Goal: Task Accomplishment & Management: Manage account settings

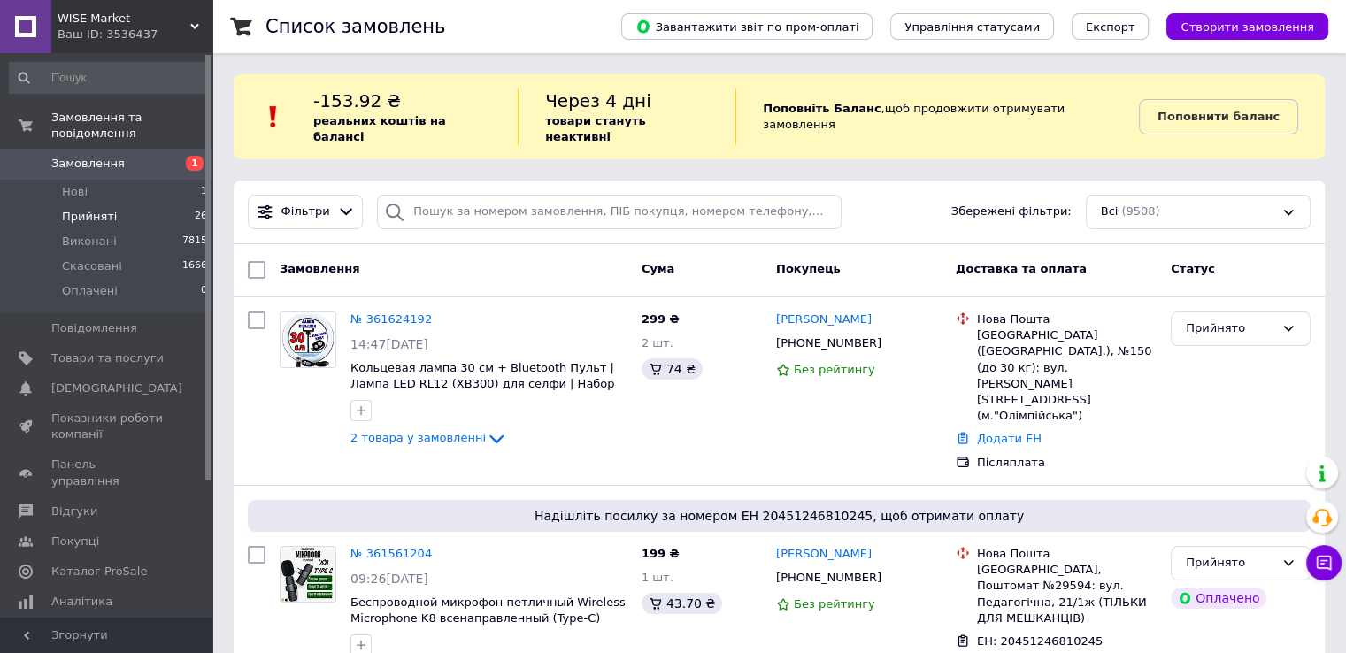
click at [113, 204] on li "Прийняті 26" at bounding box center [109, 216] width 218 height 25
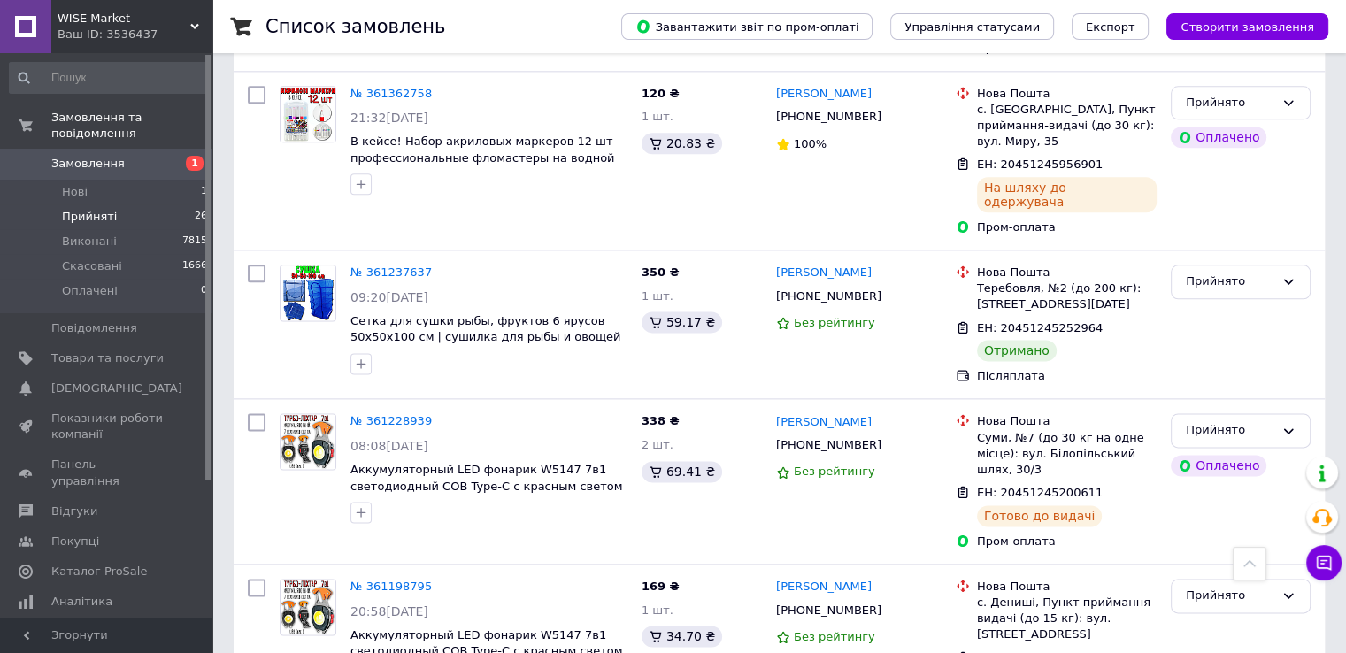
scroll to position [2039, 0]
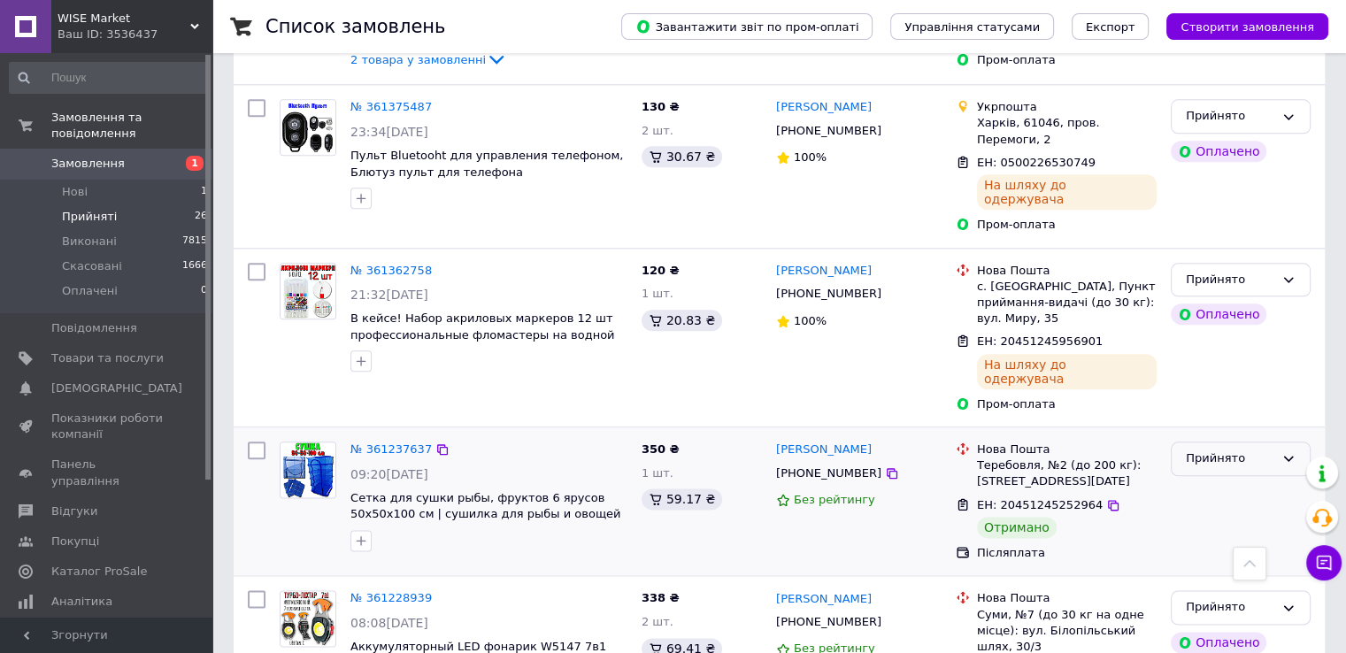
click at [1231, 450] on div "Прийнято" at bounding box center [1230, 459] width 88 height 19
click at [1203, 480] on li "Виконано" at bounding box center [1241, 496] width 138 height 33
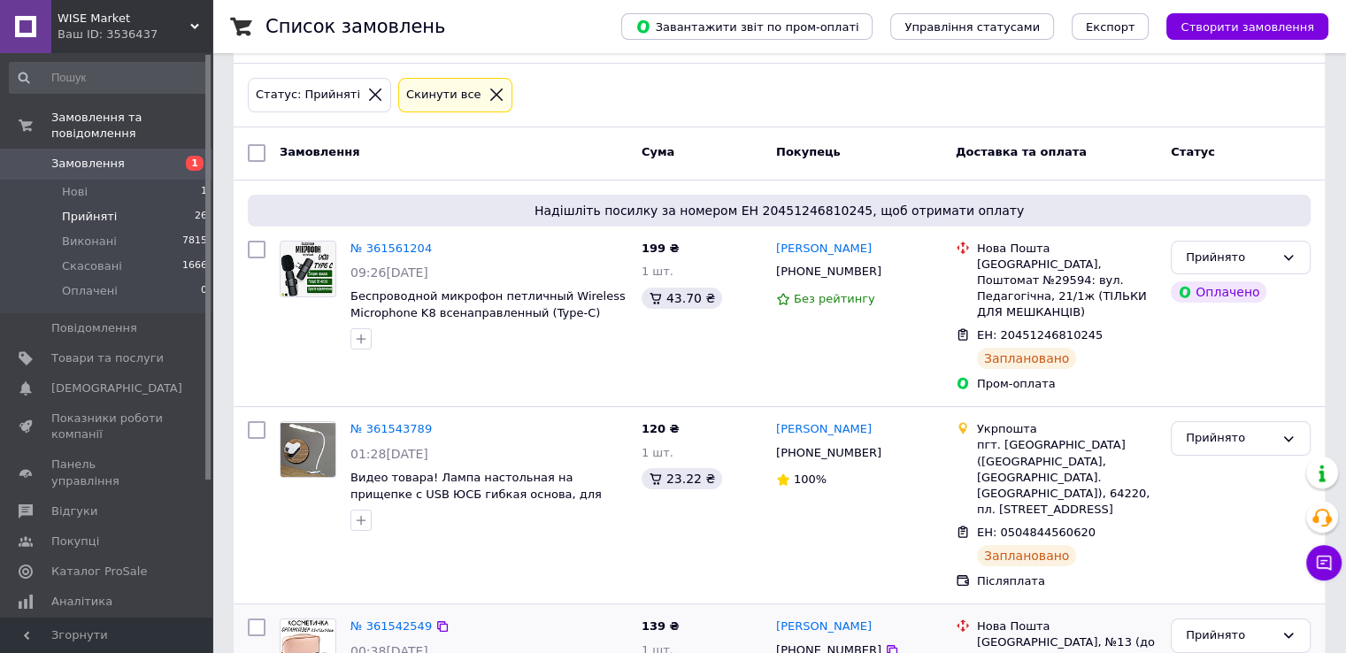
scroll to position [92, 0]
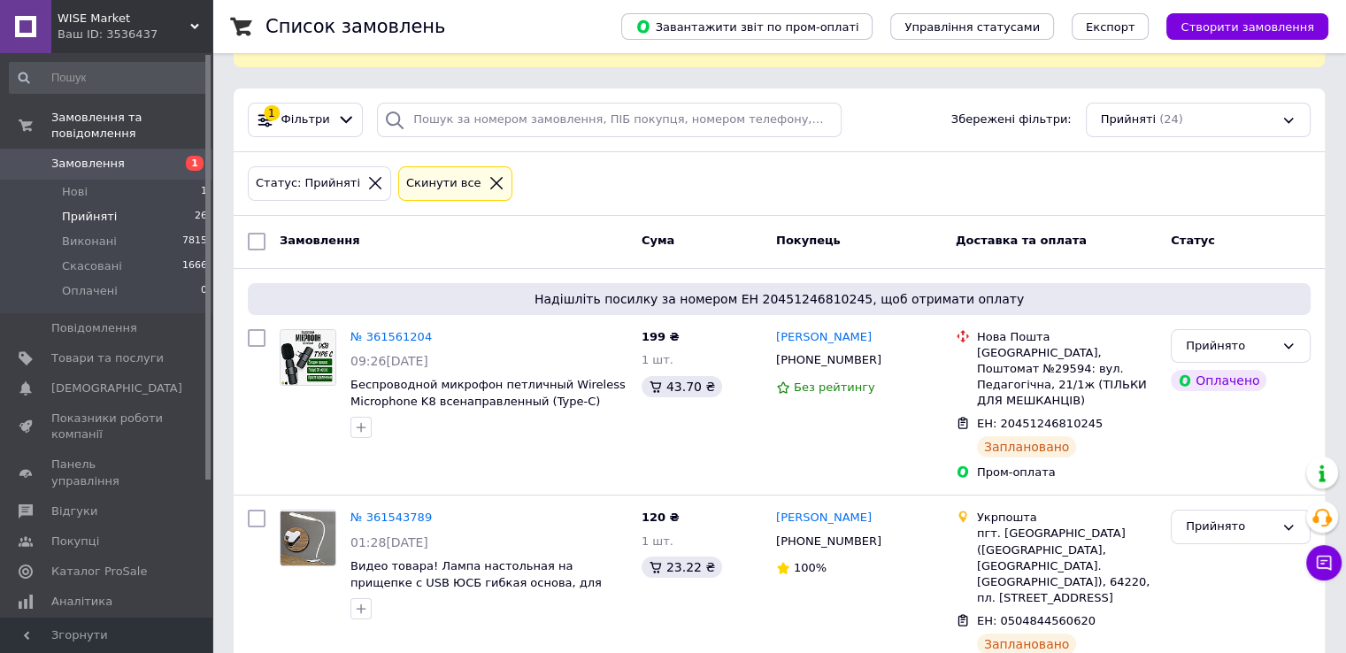
click at [74, 156] on span "Замовлення" at bounding box center [87, 164] width 73 height 16
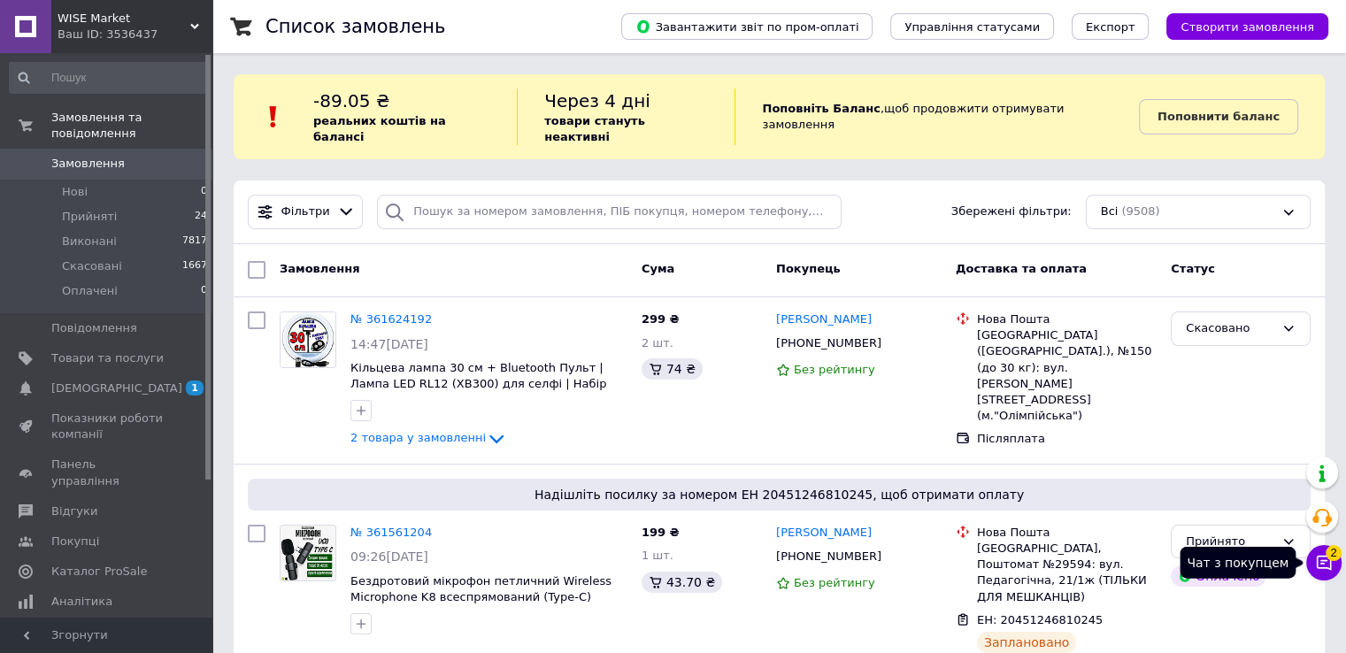
click at [1319, 564] on icon at bounding box center [1324, 563] width 18 height 18
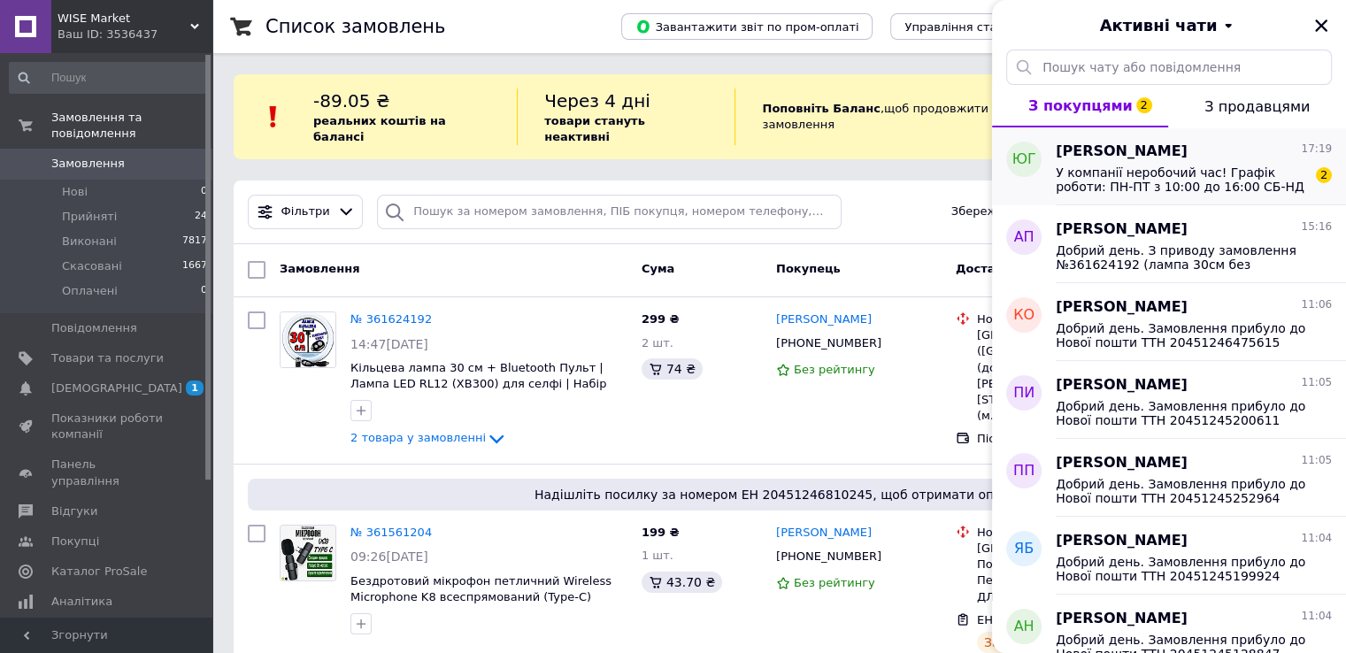
click at [1174, 160] on div "[PERSON_NAME] 17:19" at bounding box center [1194, 152] width 276 height 20
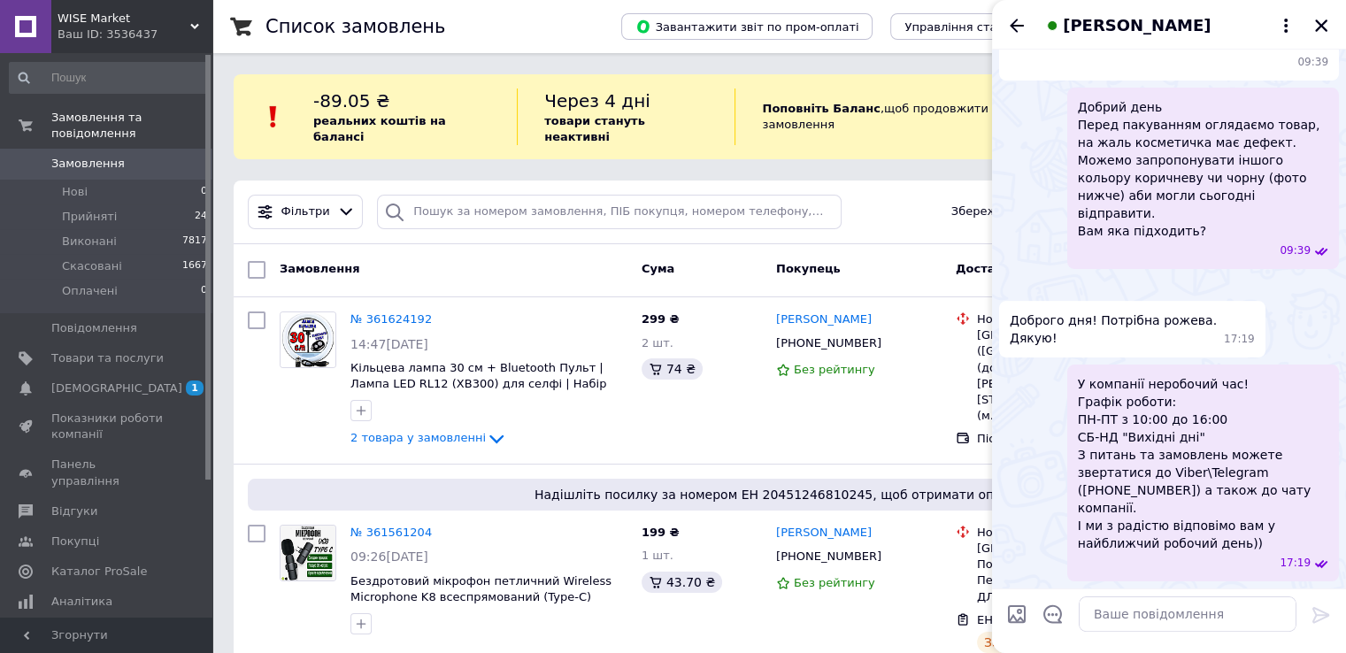
scroll to position [456, 0]
click at [1323, 19] on icon "Закрити" at bounding box center [1321, 26] width 16 height 16
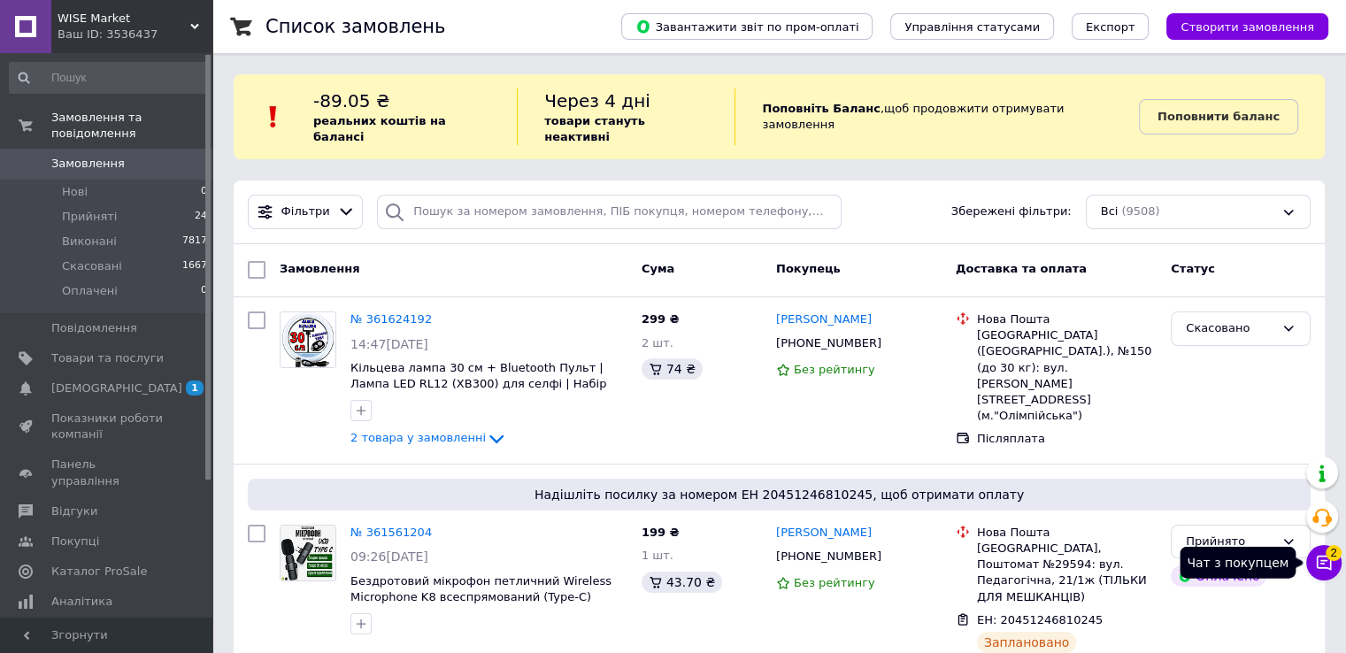
click at [1327, 560] on icon at bounding box center [1324, 563] width 18 height 18
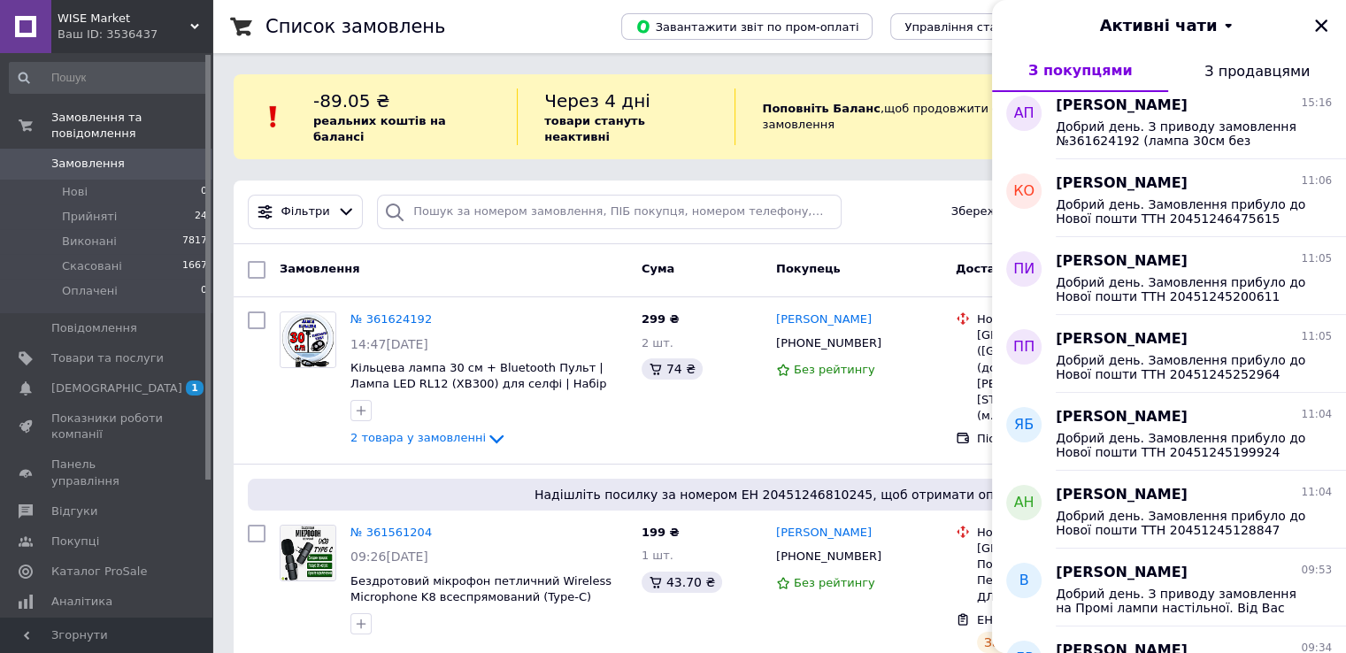
scroll to position [0, 0]
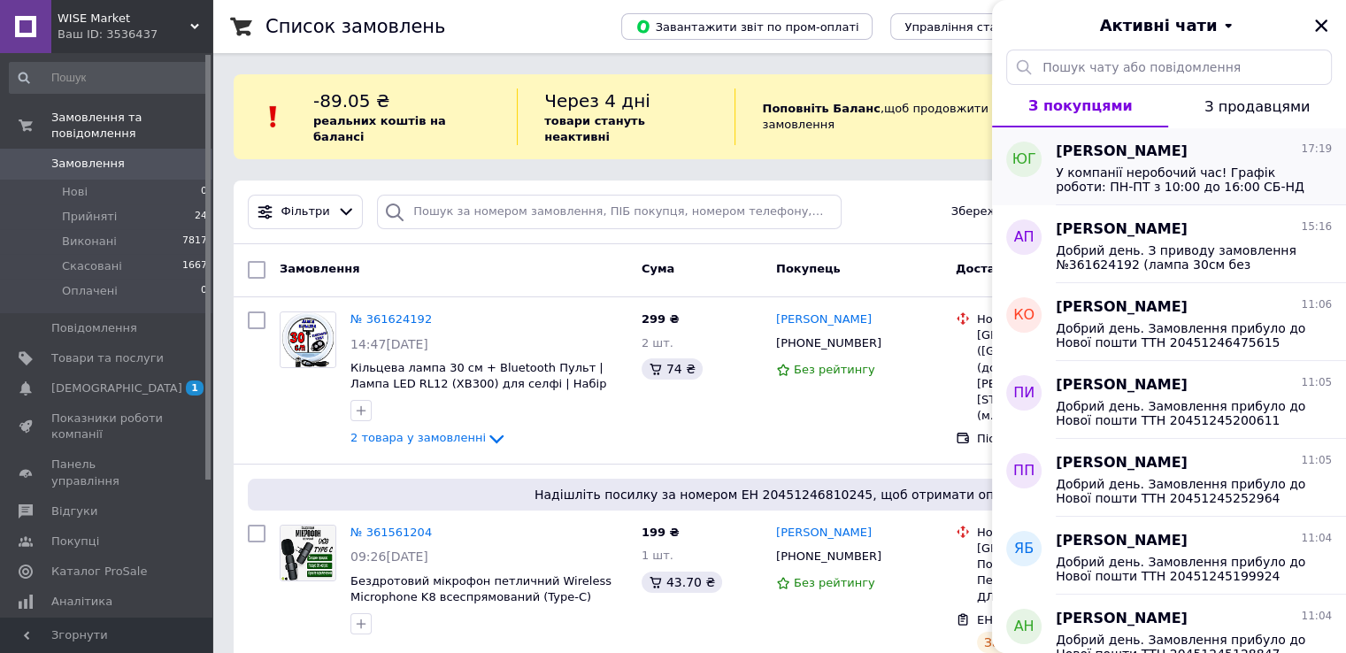
click at [1209, 150] on div "[PERSON_NAME] 17:19" at bounding box center [1194, 152] width 276 height 20
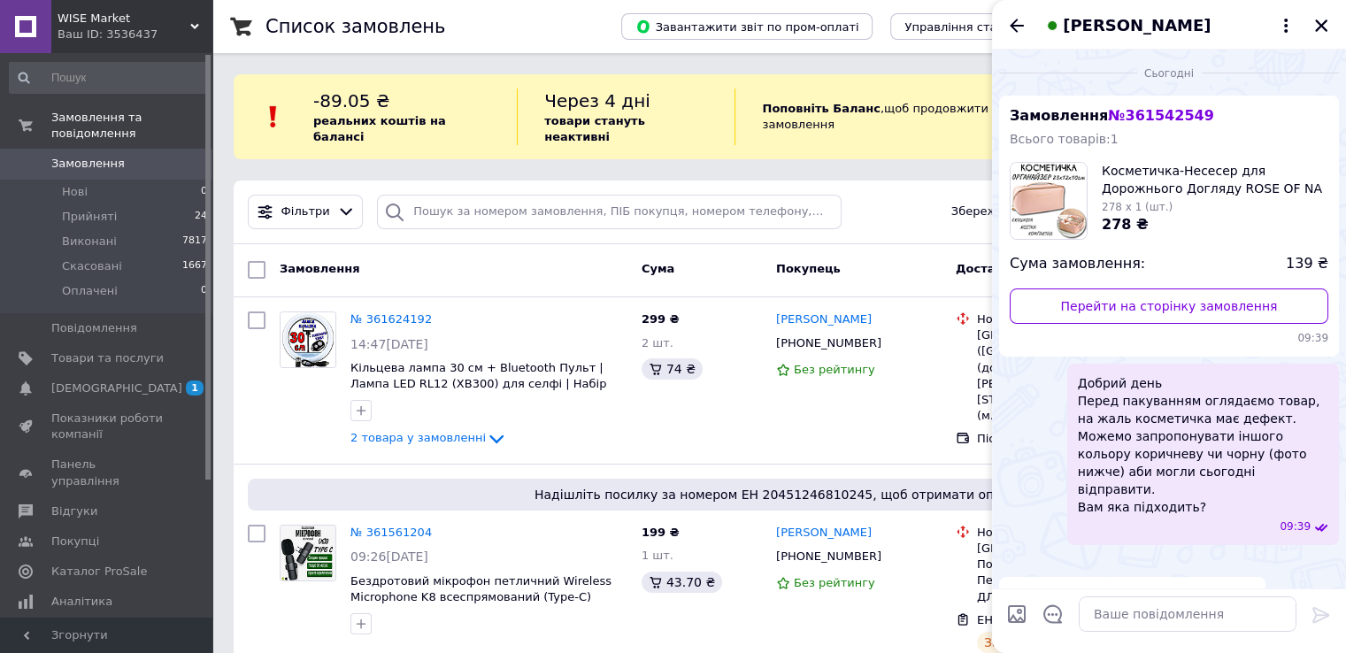
scroll to position [379, 0]
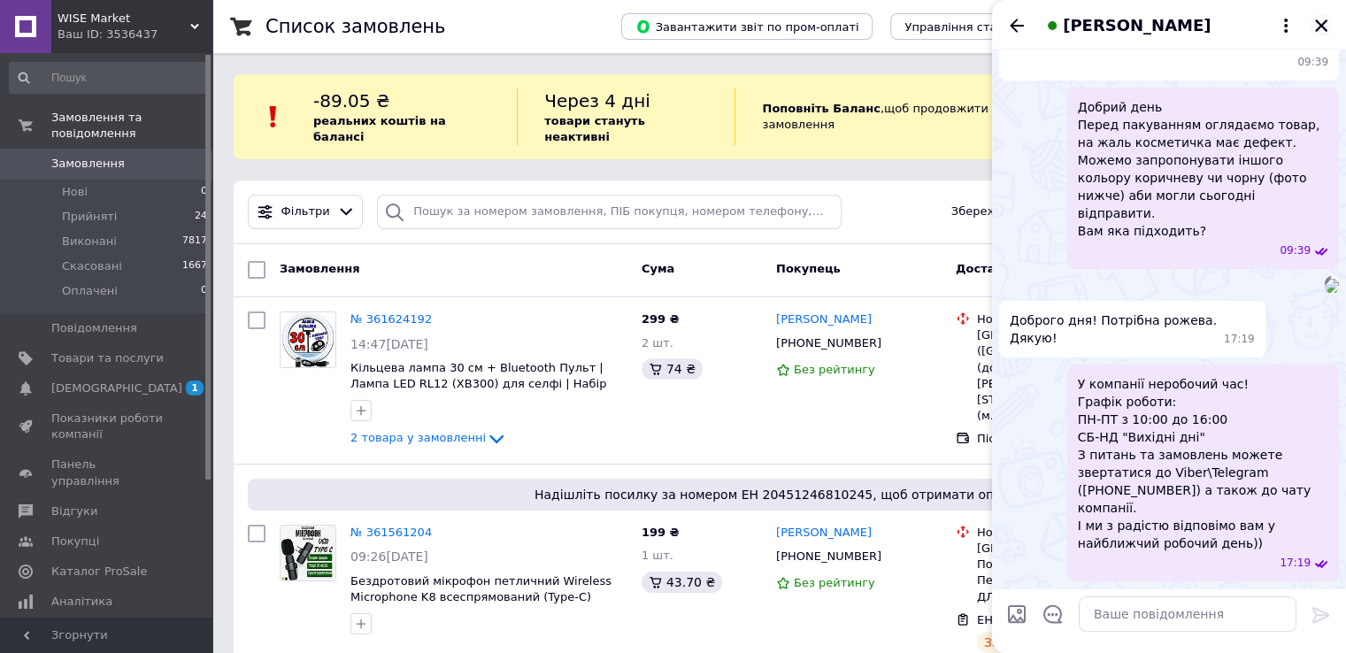
click at [1316, 20] on icon "Закрити" at bounding box center [1321, 25] width 12 height 12
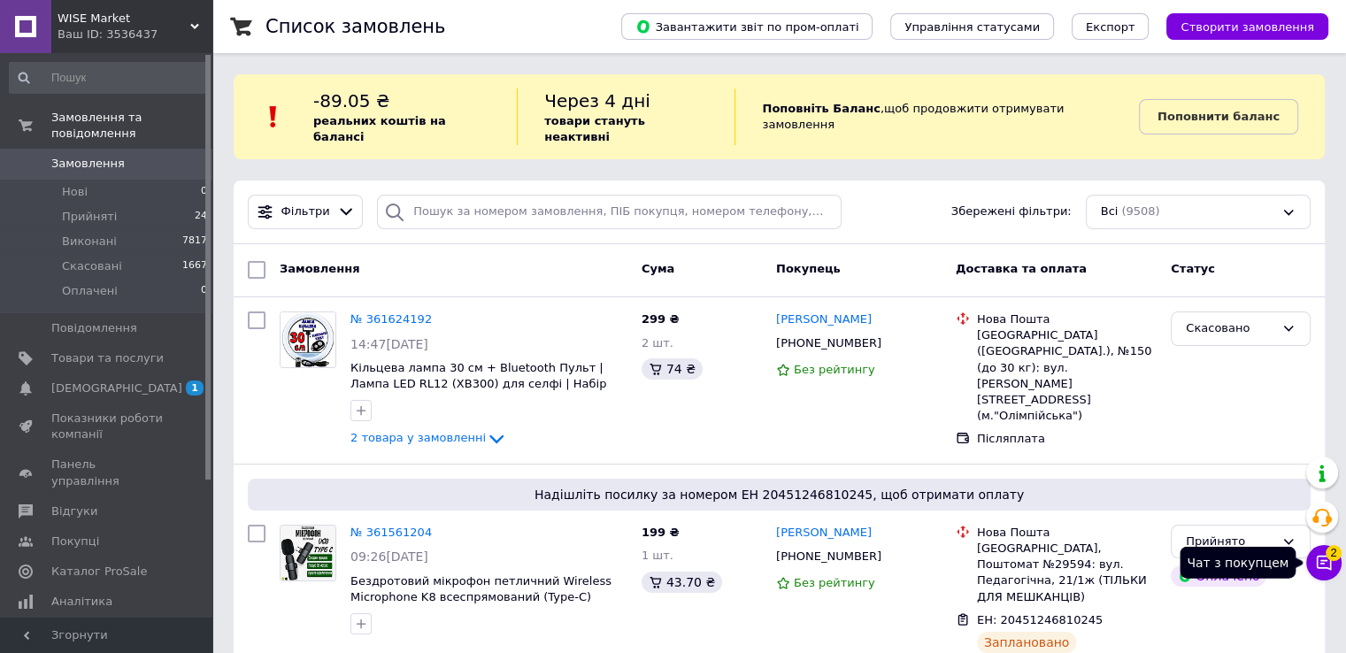
click at [1322, 571] on icon at bounding box center [1324, 563] width 18 height 18
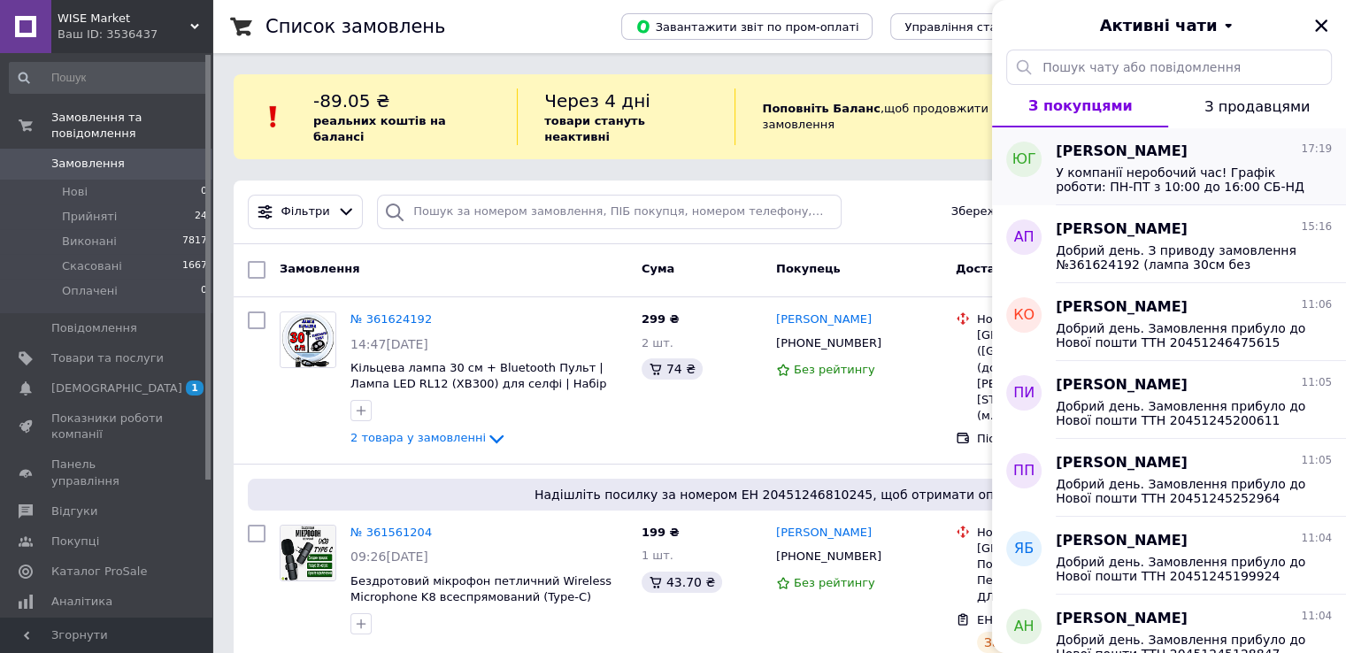
click at [1166, 150] on div "[PERSON_NAME] 17:19" at bounding box center [1194, 152] width 276 height 20
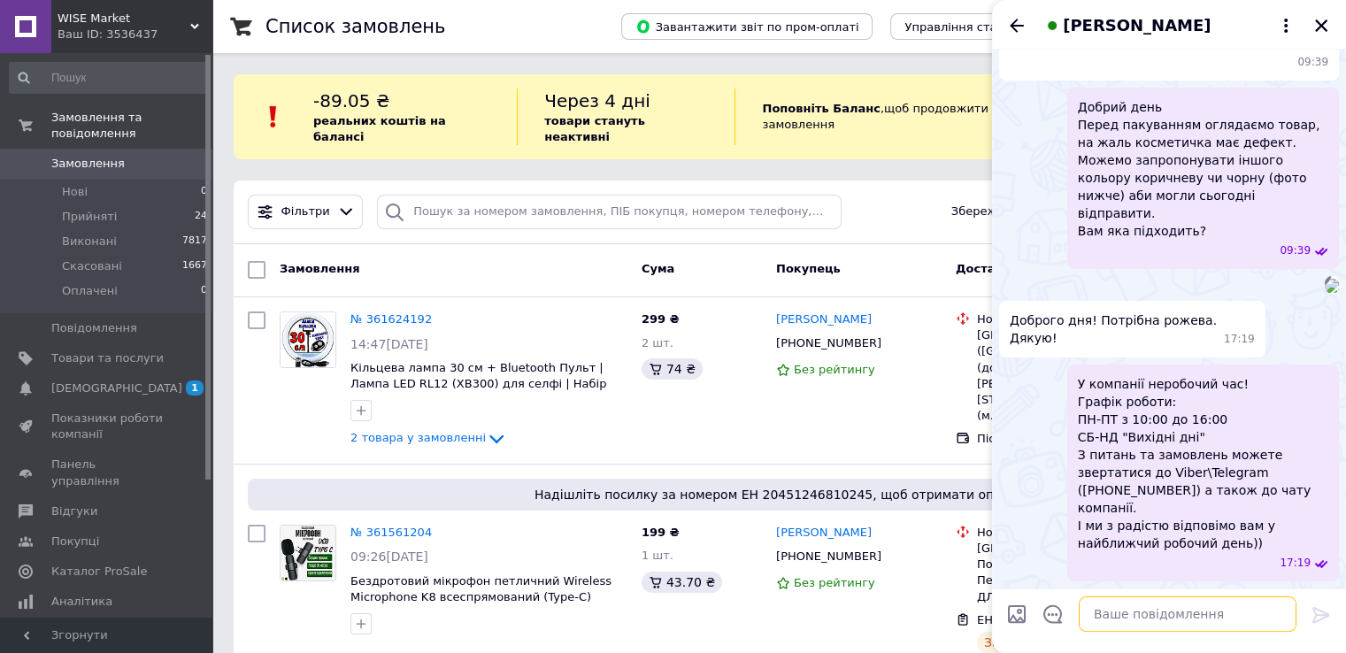
click at [1104, 614] on textarea at bounding box center [1188, 613] width 218 height 35
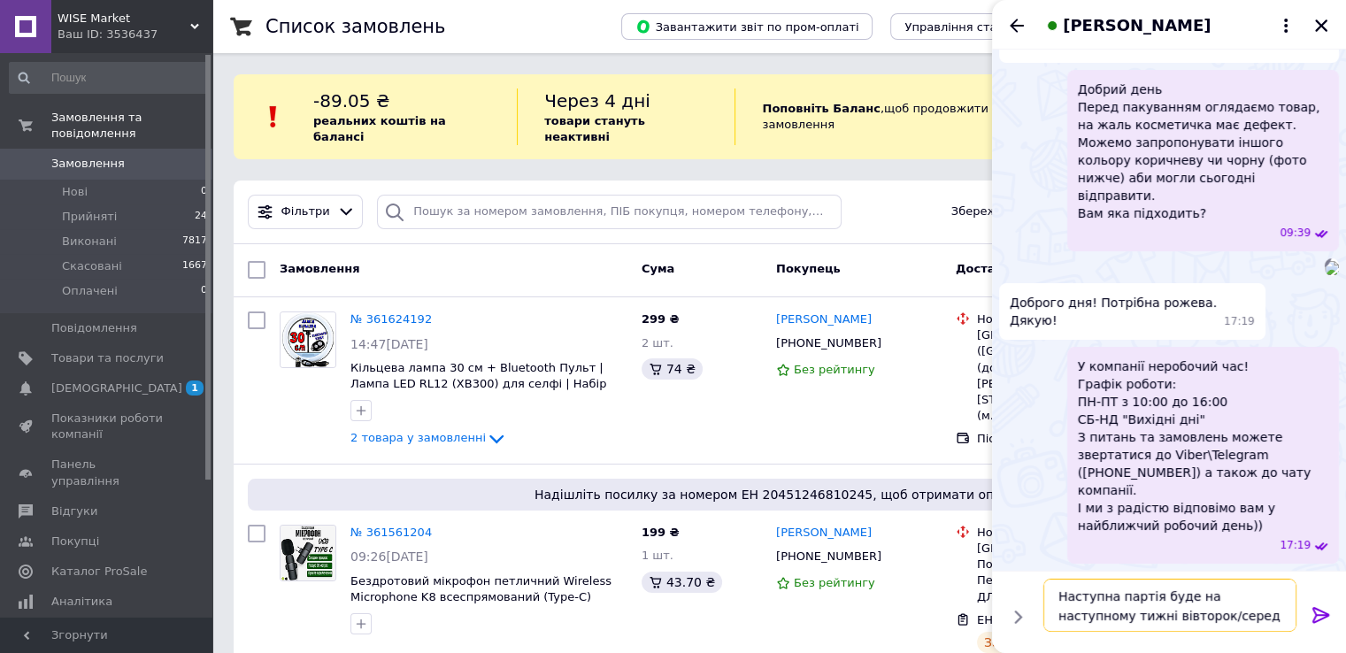
type textarea "Наступна партія буде на наступному тижні вівторок/середа"
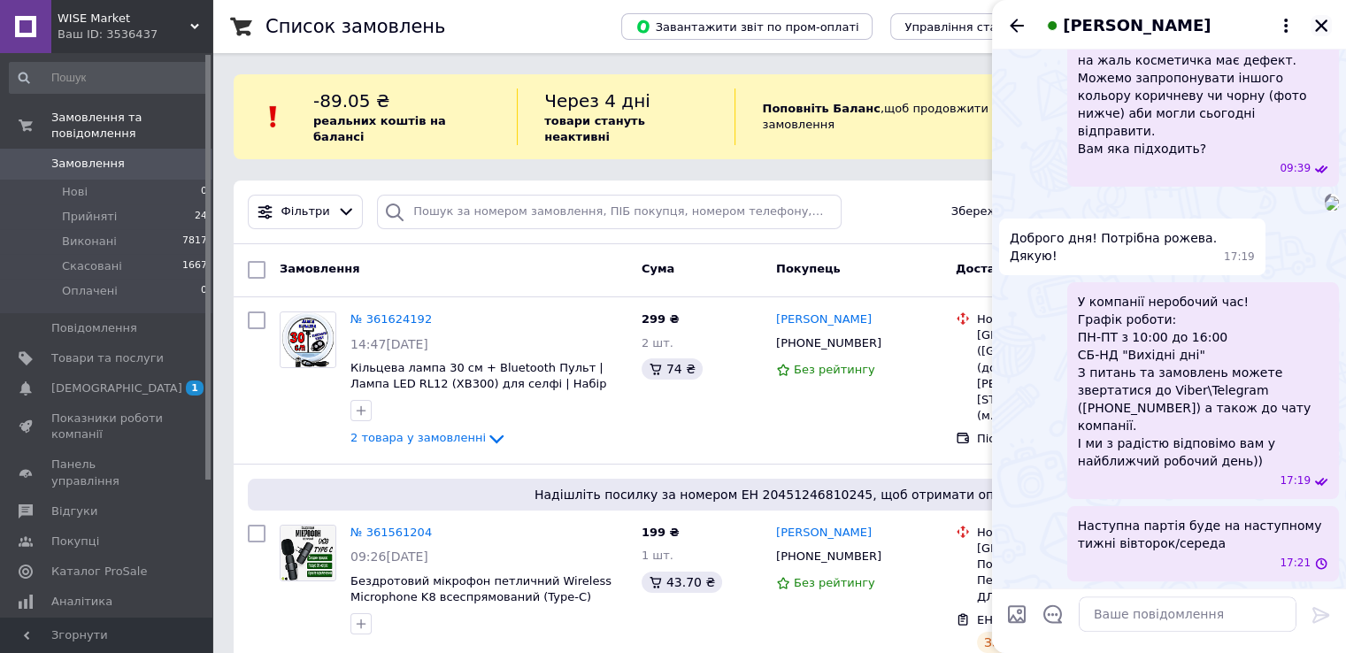
click at [1321, 25] on icon "Закрити" at bounding box center [1321, 25] width 12 height 12
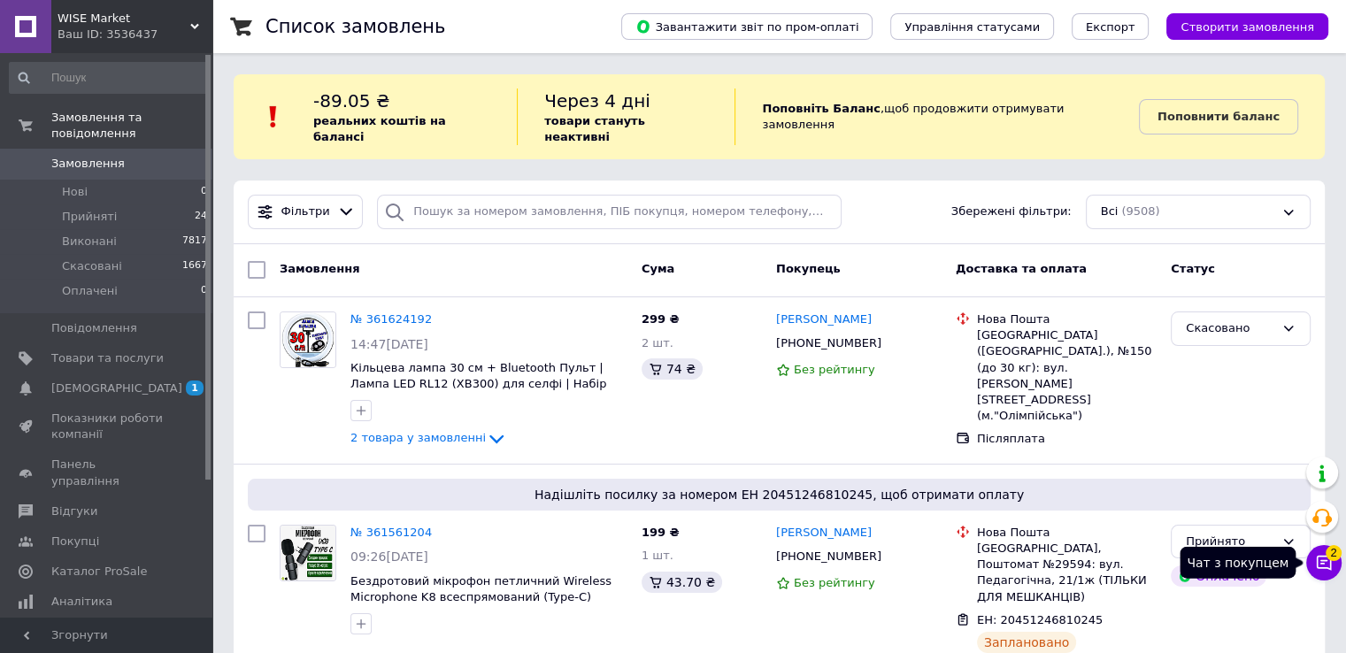
click at [1329, 568] on icon at bounding box center [1324, 563] width 15 height 15
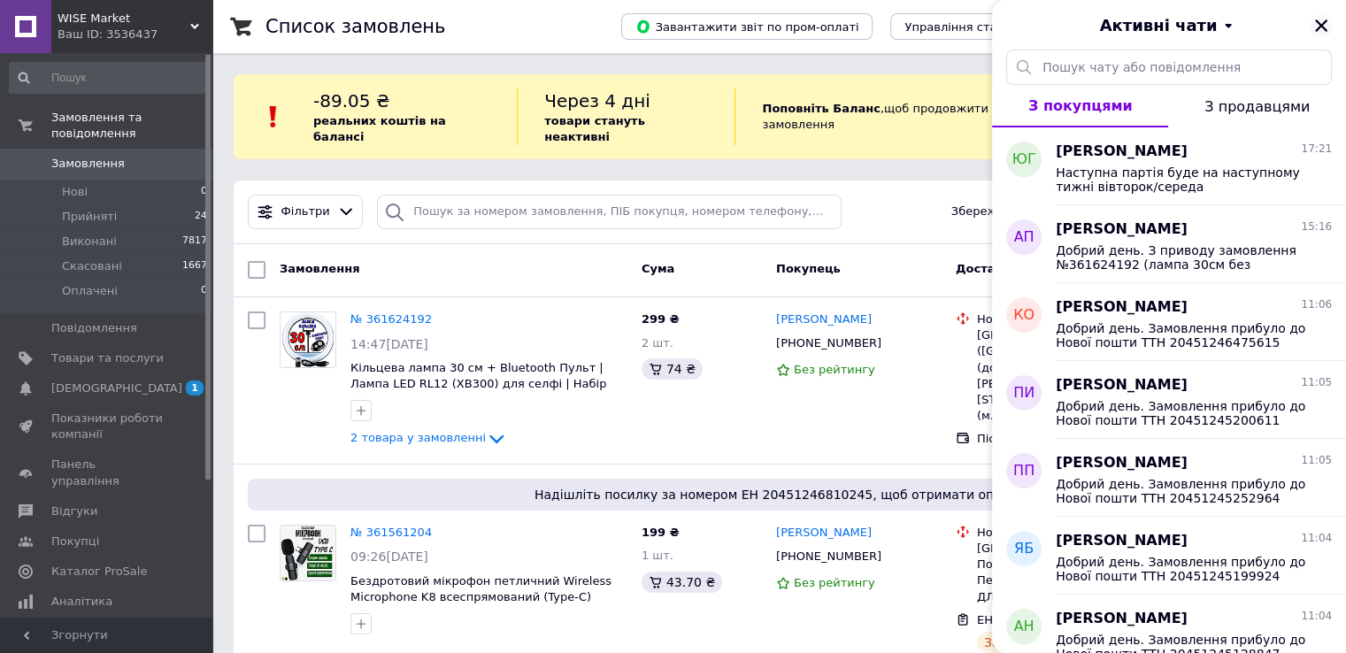
click at [1324, 22] on icon "Закрити" at bounding box center [1321, 25] width 12 height 12
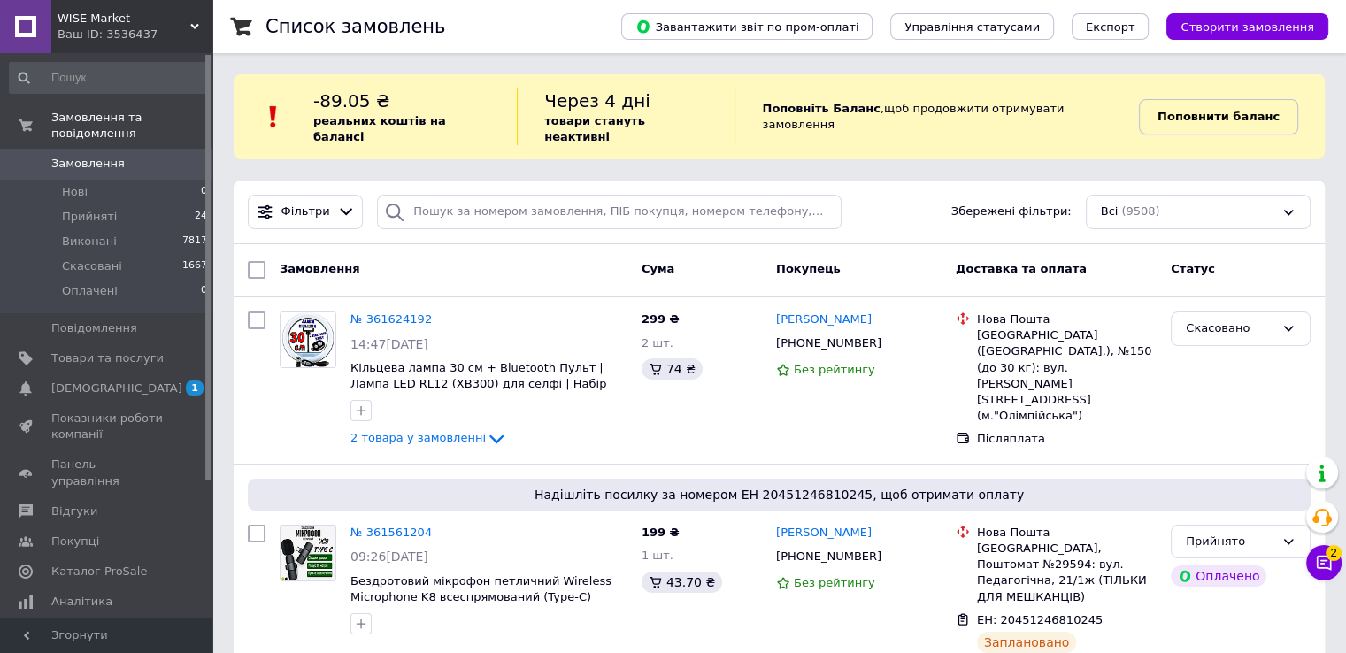
click at [1186, 112] on b "Поповнити баланс" at bounding box center [1219, 116] width 122 height 13
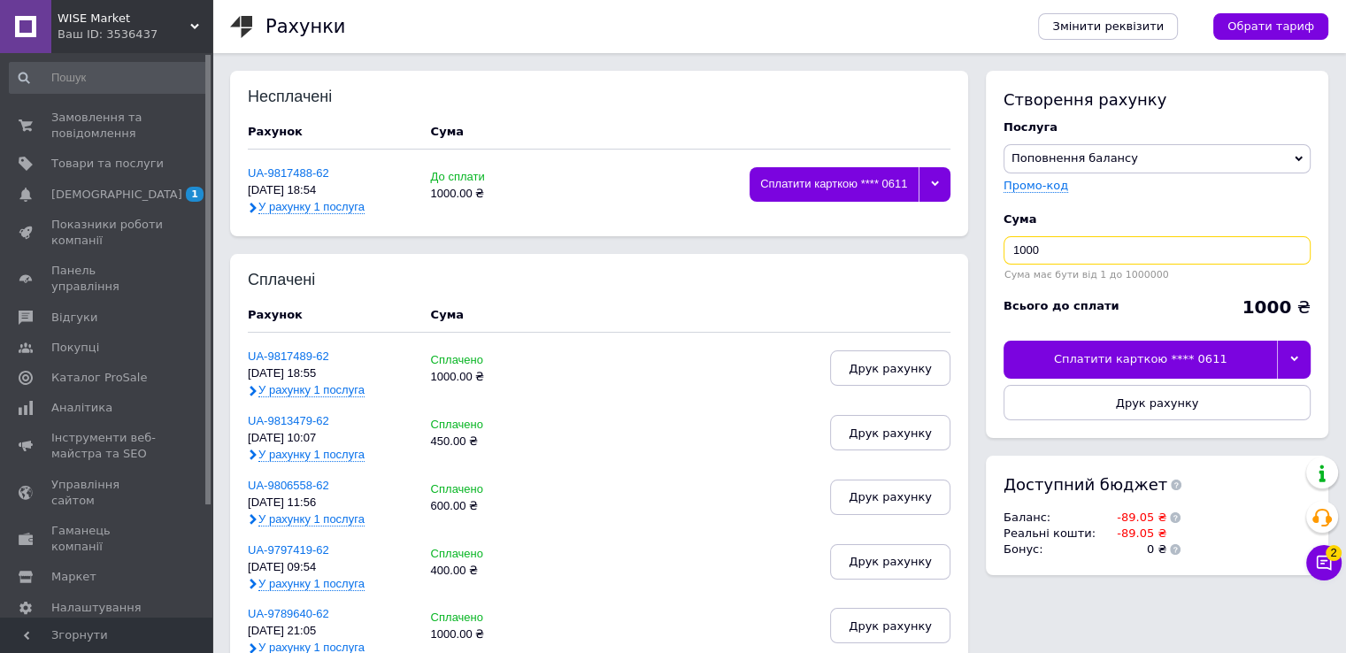
click at [1124, 250] on input "1000" at bounding box center [1157, 250] width 307 height 28
type input "1"
type input "500"
click at [1217, 355] on div "Сплатити карткою **** 0611" at bounding box center [1140, 359] width 273 height 37
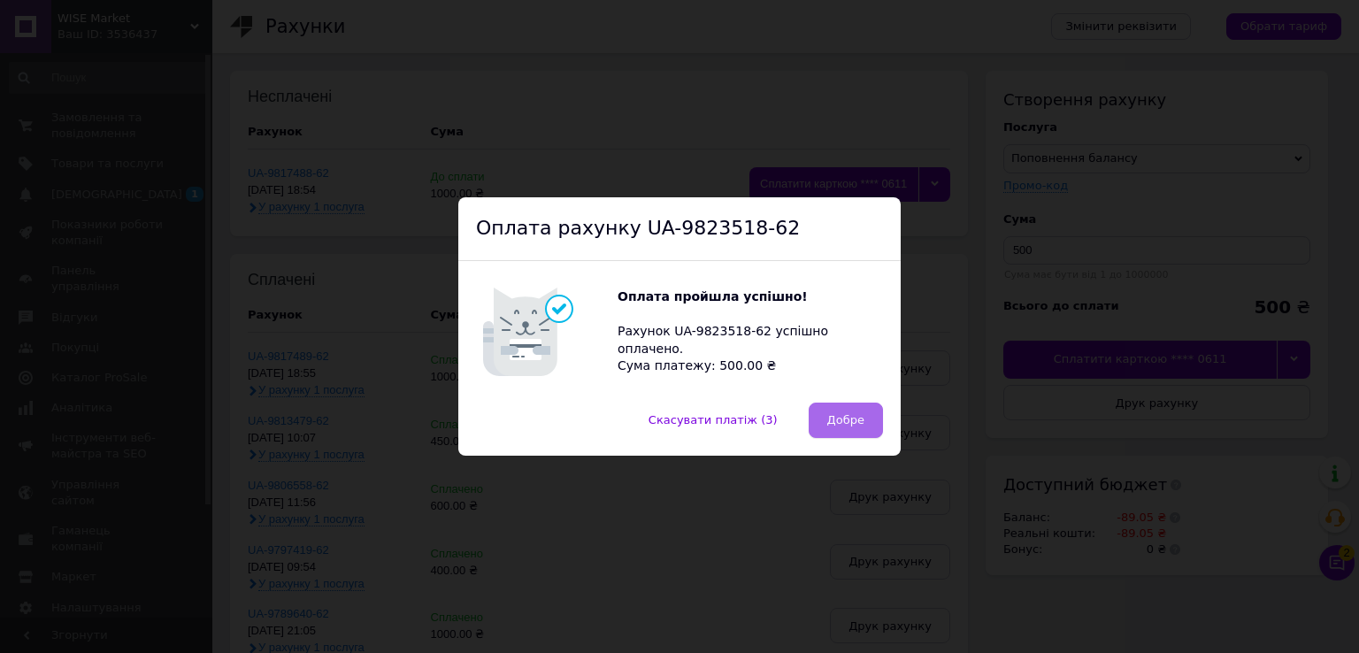
click at [836, 419] on span "Добре" at bounding box center [845, 419] width 37 height 13
